Goal: Task Accomplishment & Management: Manage account settings

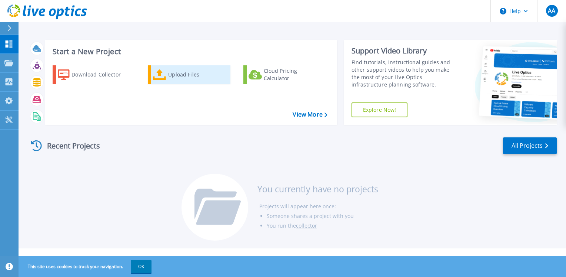
click at [186, 75] on div "Upload Files" at bounding box center [197, 74] width 59 height 15
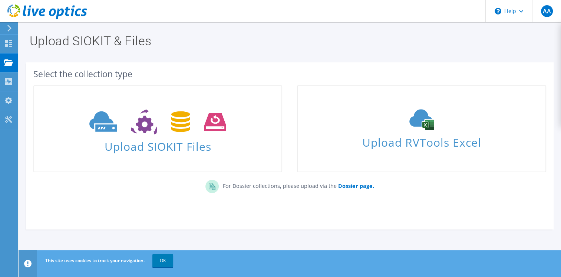
click at [114, 219] on section "Select the collection type Upload SIOKIT Files Upload RVTools Excel" at bounding box center [289, 145] width 527 height 167
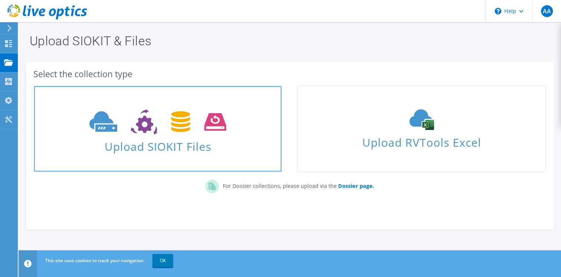
click at [164, 141] on span "Upload SIOKIT Files" at bounding box center [157, 144] width 247 height 16
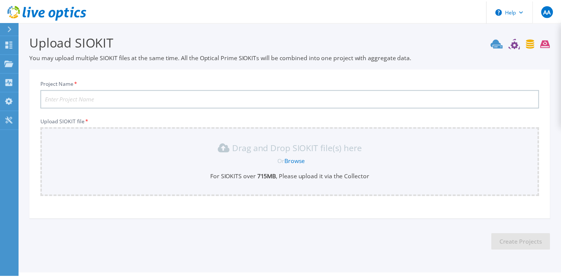
scroll to position [18, 0]
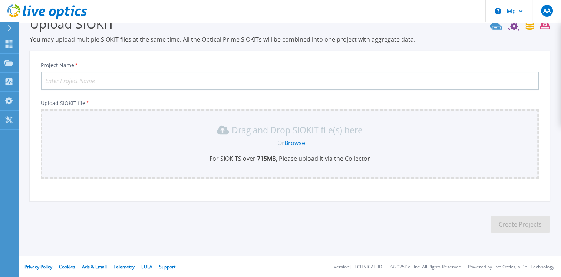
click at [80, 77] on input "Project Name *" at bounding box center [290, 81] width 498 height 19
type input "Test"
click at [301, 137] on div "Drag and Drop SIOKIT file(s) here Or Browse For SIOKITS over 715 MB , Please up…" at bounding box center [289, 143] width 489 height 39
click at [298, 141] on link "Browse" at bounding box center [294, 143] width 21 height 8
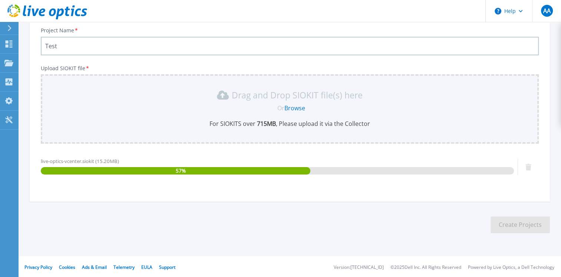
scroll to position [53, 0]
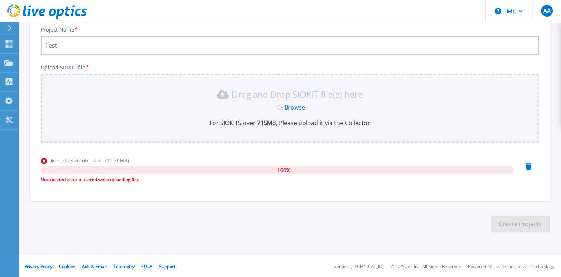
click at [525, 164] on icon at bounding box center [528, 166] width 6 height 7
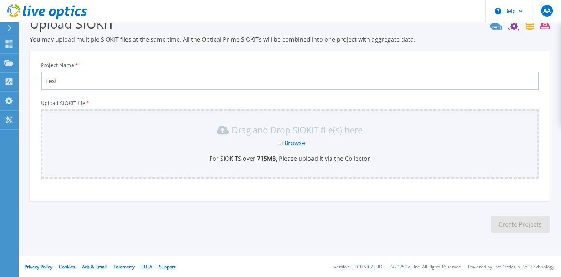
click at [295, 140] on link "Browse" at bounding box center [294, 143] width 21 height 8
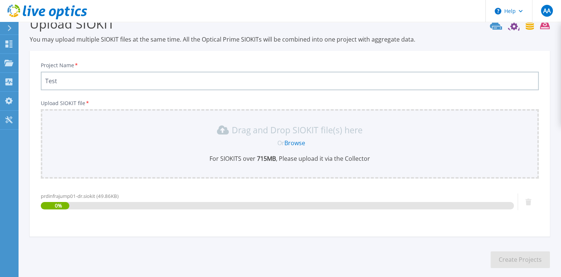
scroll to position [53, 0]
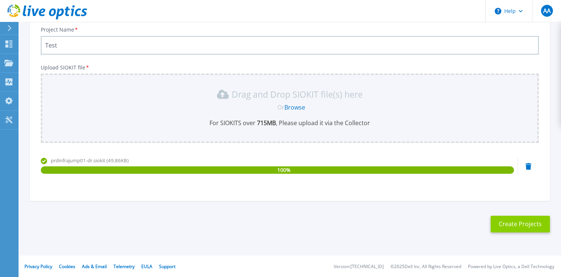
click at [514, 220] on button "Create Projects" at bounding box center [519, 223] width 59 height 17
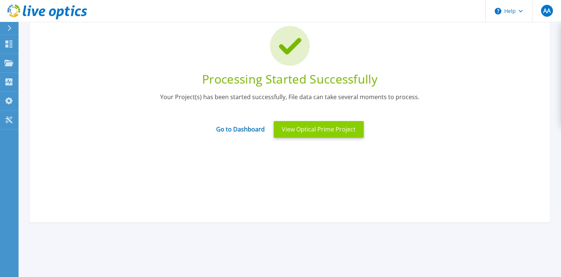
click at [297, 130] on button "View Optical Prime Project" at bounding box center [319, 129] width 90 height 17
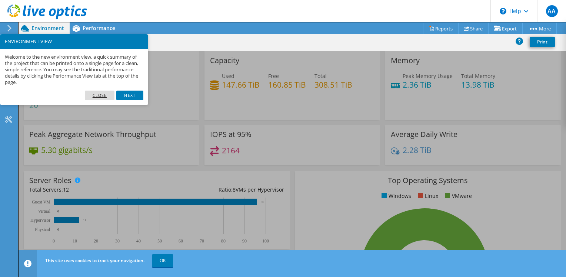
click at [99, 97] on link "Close" at bounding box center [100, 95] width 30 height 10
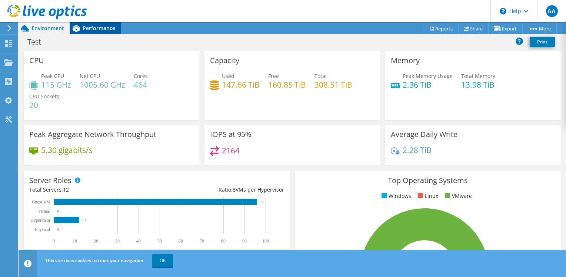
click at [100, 27] on span "Performance" at bounding box center [99, 27] width 33 height 7
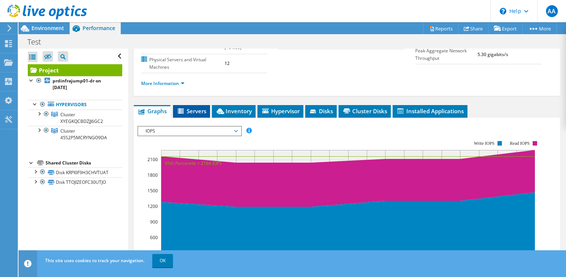
click at [193, 107] on span "Servers" at bounding box center [192, 110] width 30 height 7
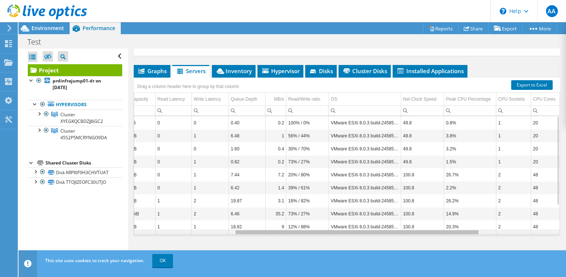
scroll to position [0, 176]
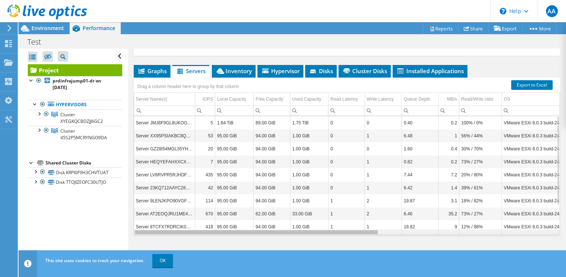
drag, startPoint x: 289, startPoint y: 231, endPoint x: 103, endPoint y: 205, distance: 188.6
click at [103, 205] on body "AA End User Ajmal Ali united_aali@dm.gov.ae 12345678 My Profile Log Out \n Help…" at bounding box center [283, 138] width 566 height 277
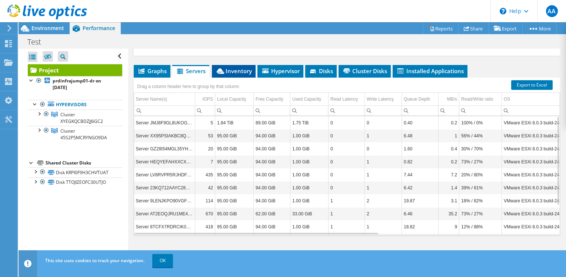
click at [234, 72] on span "Inventory" at bounding box center [234, 70] width 36 height 7
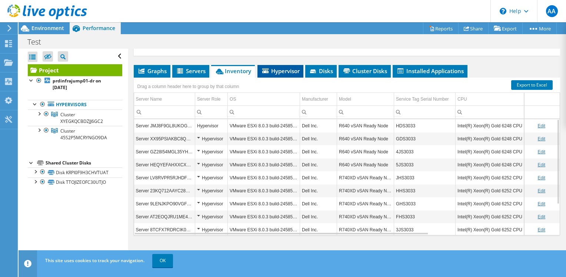
click at [283, 67] on span "Hypervisor" at bounding box center [280, 70] width 39 height 7
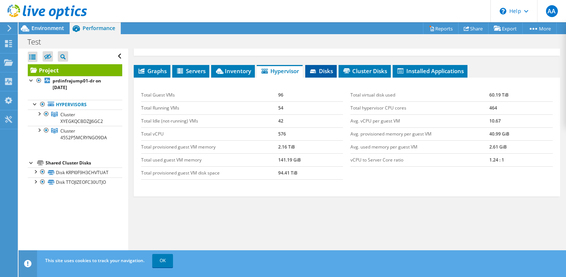
click at [328, 68] on span "Disks" at bounding box center [321, 70] width 24 height 7
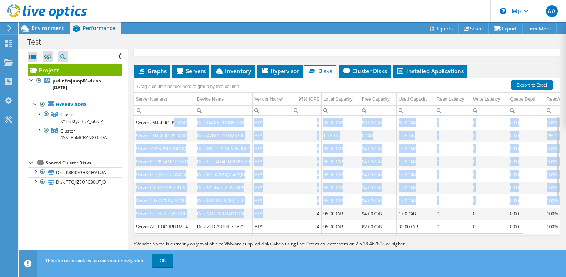
drag, startPoint x: 171, startPoint y: 126, endPoint x: 362, endPoint y: 242, distance: 223.0
click at [362, 242] on section "Export to Excel Drag a column header here to group by that column Server Name(s…" at bounding box center [347, 162] width 427 height 170
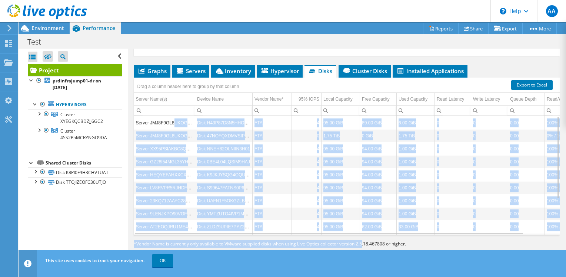
click at [408, 181] on td "1.00 GiB" at bounding box center [416, 187] width 38 height 13
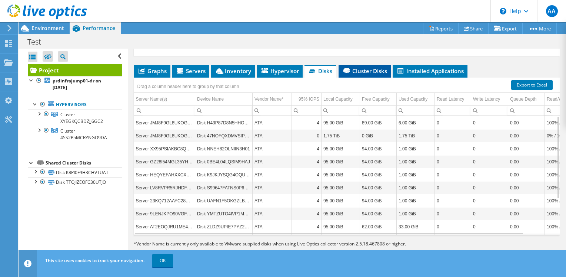
click at [365, 67] on span "Cluster Disks" at bounding box center [364, 70] width 45 height 7
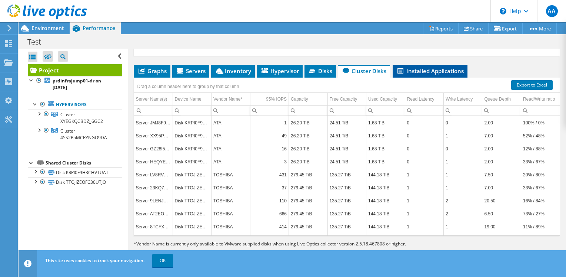
click at [421, 69] on span "Installed Applications" at bounding box center [430, 70] width 67 height 7
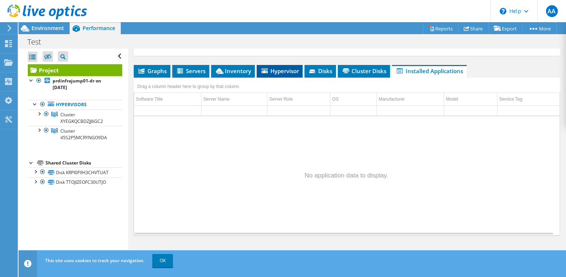
click at [273, 67] on span "Hypervisor" at bounding box center [280, 70] width 39 height 7
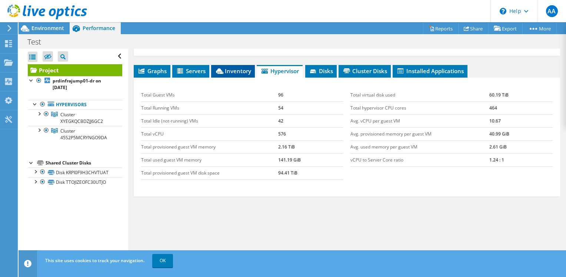
click at [229, 73] on li "Inventory" at bounding box center [233, 71] width 44 height 13
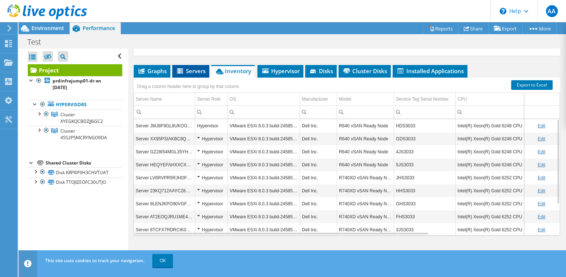
click at [185, 71] on span "Servers" at bounding box center [191, 70] width 30 height 7
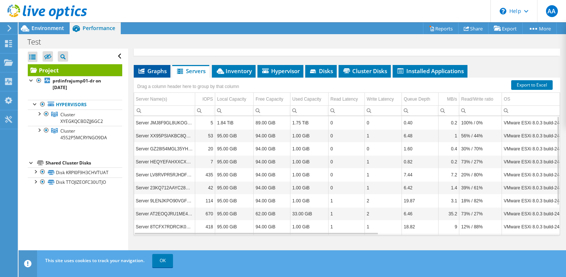
click at [145, 71] on span "Graphs" at bounding box center [152, 70] width 29 height 7
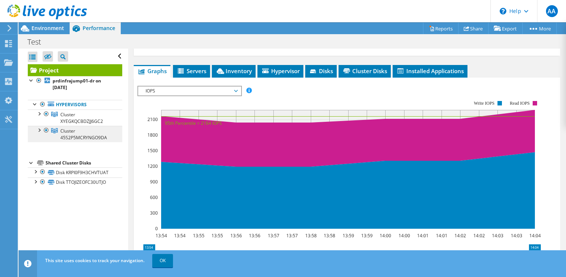
click at [83, 126] on link "Cluster 45S2P5MCRYNGO9DA" at bounding box center [75, 117] width 95 height 16
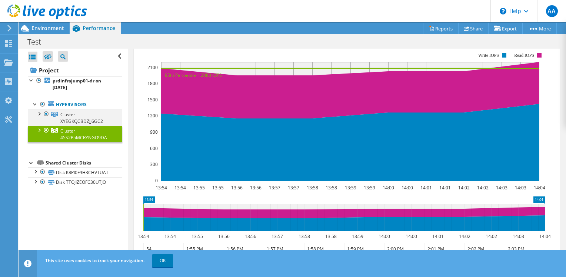
click at [40, 114] on div at bounding box center [38, 112] width 7 height 7
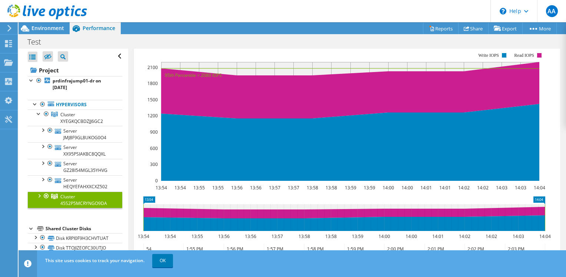
scroll to position [0, 0]
click at [29, 79] on div at bounding box center [31, 79] width 7 height 7
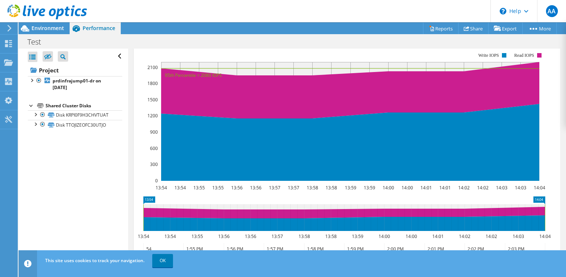
click at [9, 27] on icon at bounding box center [10, 28] width 6 height 7
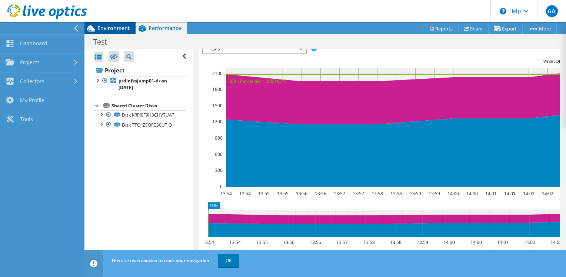
click at [85, 30] on icon at bounding box center [91, 28] width 13 height 13
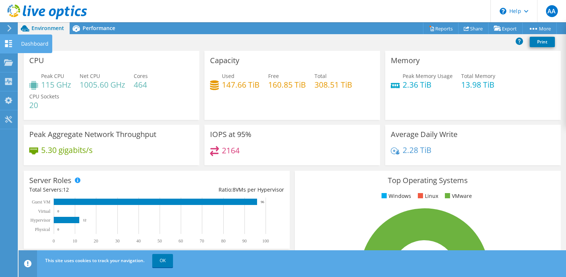
click at [23, 45] on div "Dashboard" at bounding box center [34, 43] width 35 height 19
click at [11, 43] on icon at bounding box center [8, 43] width 9 height 7
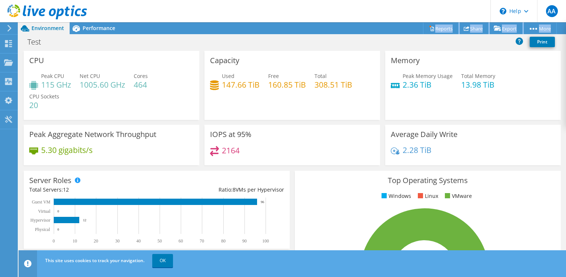
drag, startPoint x: 19, startPoint y: 29, endPoint x: 7, endPoint y: 27, distance: 11.6
click at [7, 27] on div "AA End User Ajmal Ali united_aali@dm.gov.ae 12345678 My Profile Log Out \n Help…" at bounding box center [283, 138] width 566 height 277
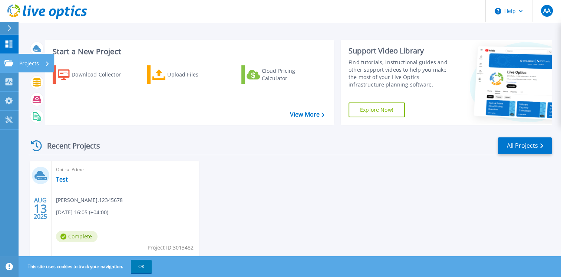
click at [10, 67] on link "Projects Projects" at bounding box center [9, 63] width 19 height 19
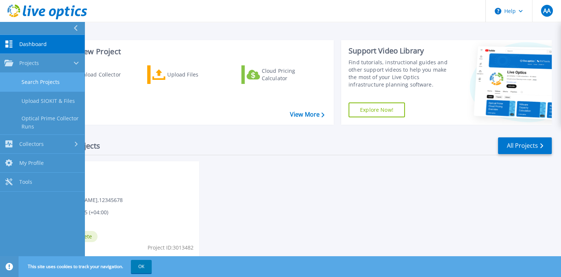
click at [57, 77] on link "Search Projects" at bounding box center [42, 82] width 85 height 19
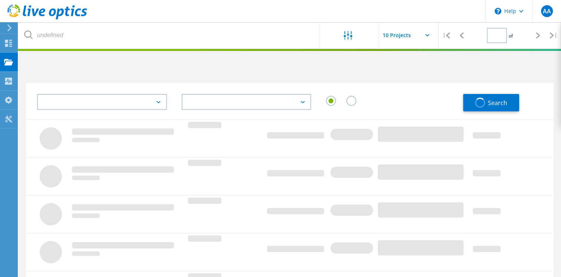
type input "1"
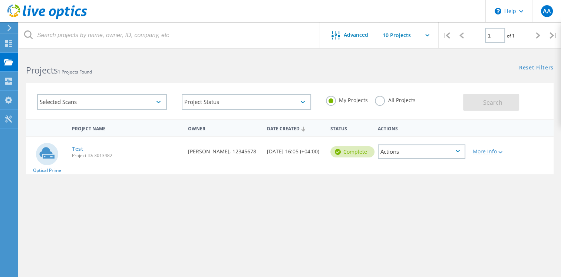
click at [503, 150] on div "More Info" at bounding box center [490, 151] width 35 height 5
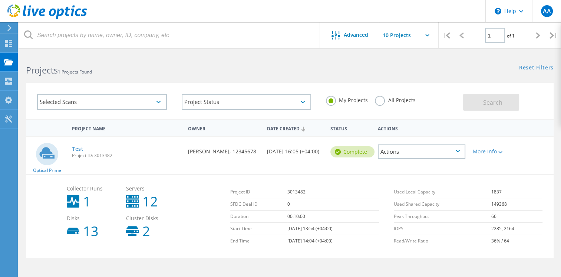
click at [451, 149] on div "Actions" at bounding box center [421, 151] width 87 height 14
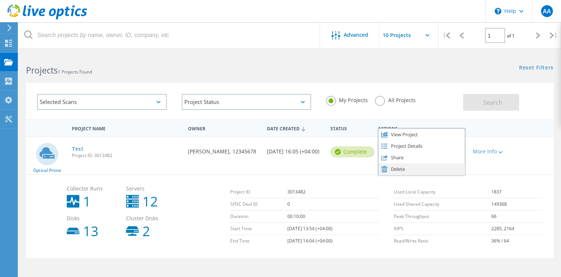
click at [401, 168] on div "Delete" at bounding box center [421, 168] width 86 height 11
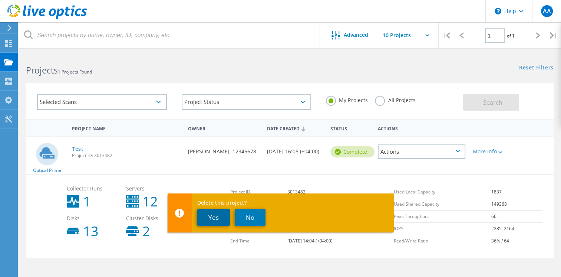
click at [216, 217] on button "Yes" at bounding box center [213, 217] width 33 height 17
